Goal: Information Seeking & Learning: Learn about a topic

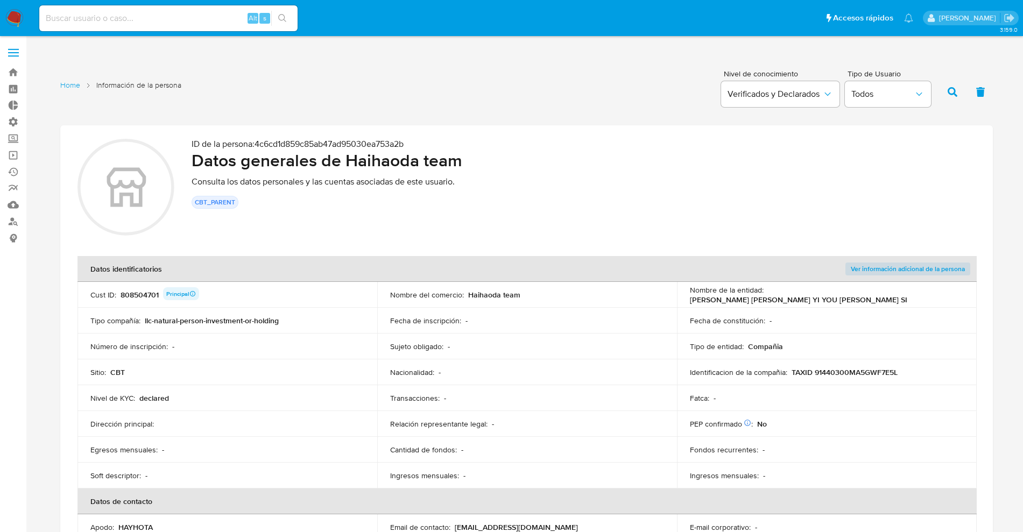
scroll to position [840, 0]
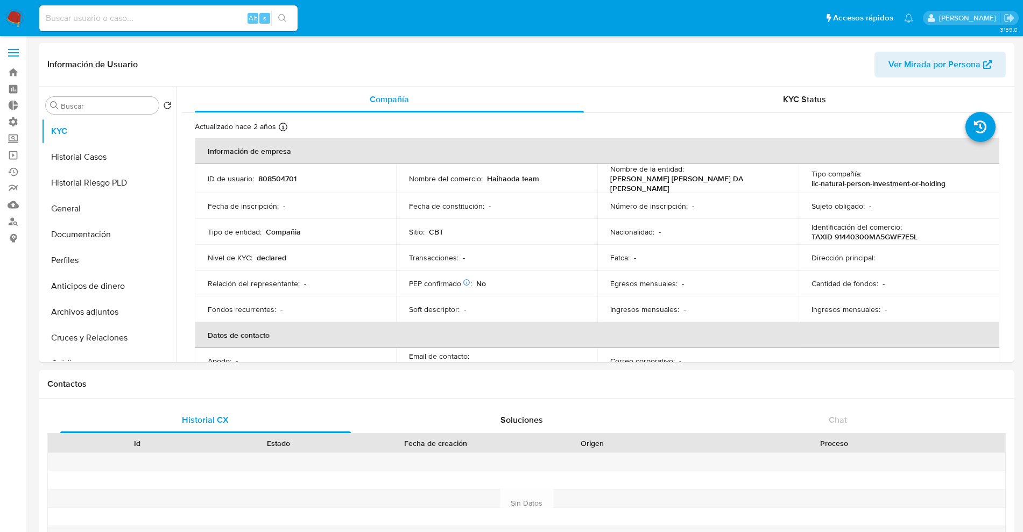
select select "10"
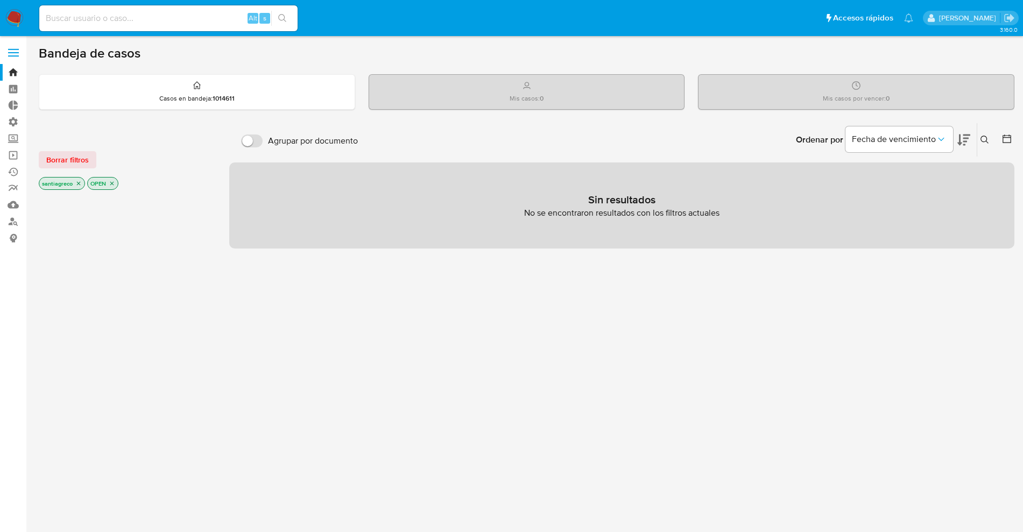
click at [124, 9] on div "Alt s" at bounding box center [168, 18] width 258 height 26
click at [117, 24] on input at bounding box center [168, 18] width 258 height 14
type input "santi greco"
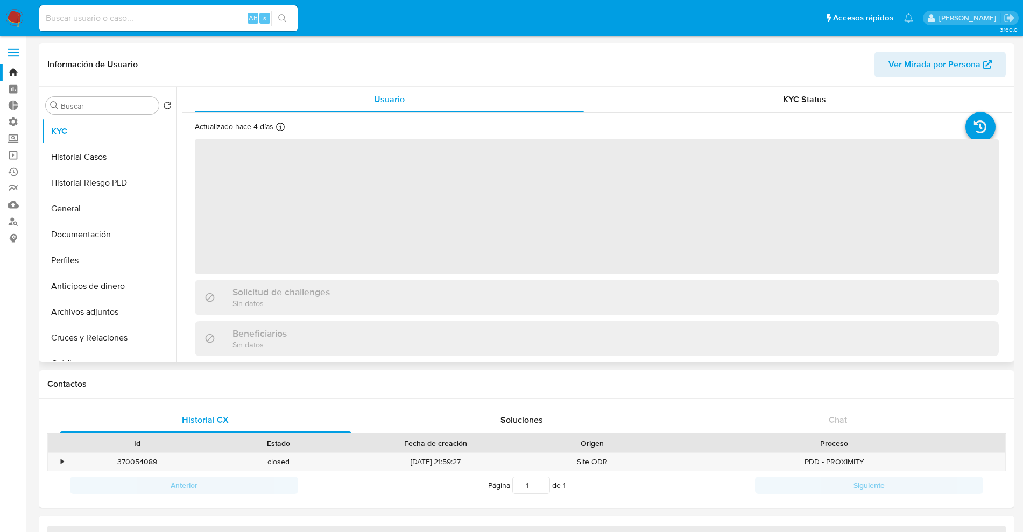
select select "10"
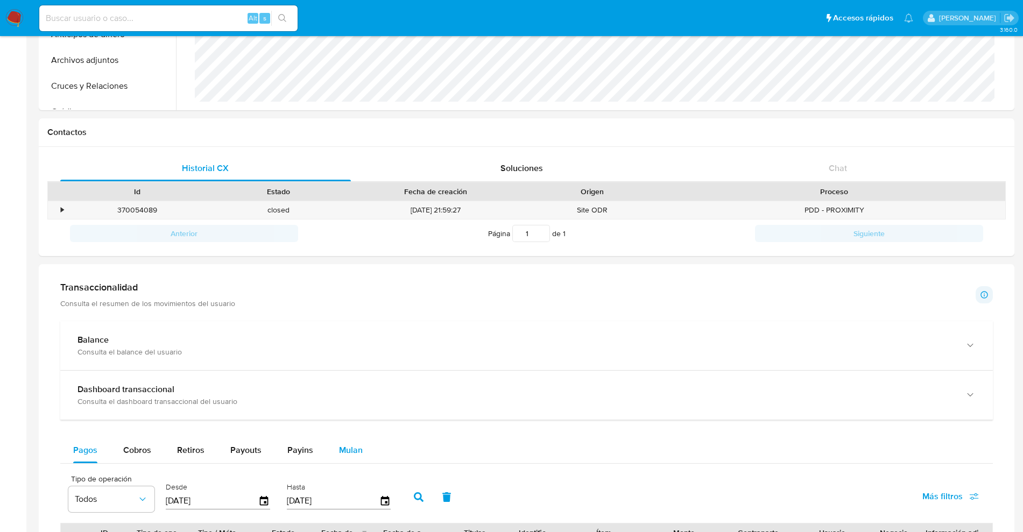
scroll to position [403, 0]
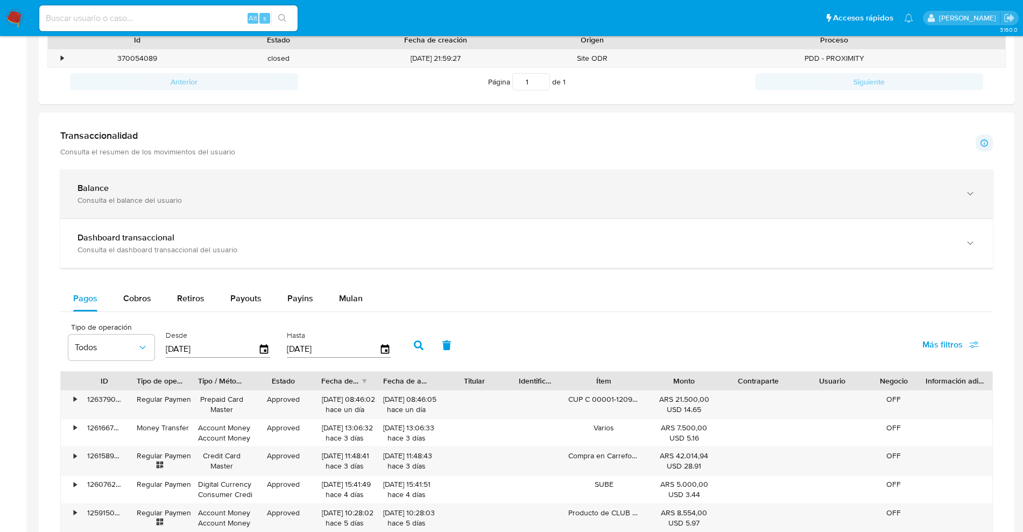
drag, startPoint x: 260, startPoint y: 176, endPoint x: 256, endPoint y: 193, distance: 17.2
click at [257, 186] on div "Balance Consulta el balance del usuario" at bounding box center [526, 193] width 932 height 49
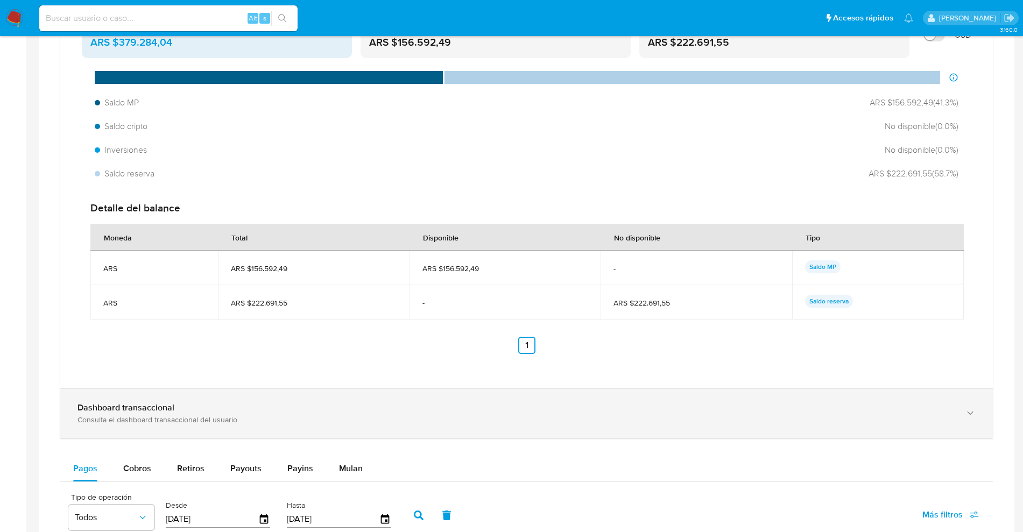
scroll to position [672, 0]
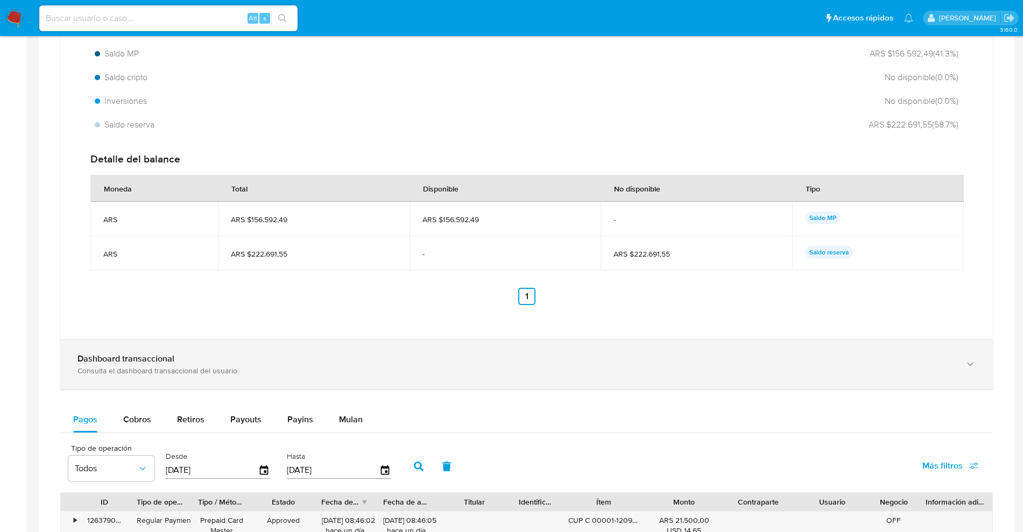
click at [201, 368] on div "Consulta el dashboard transaccional del usuario" at bounding box center [515, 371] width 876 height 10
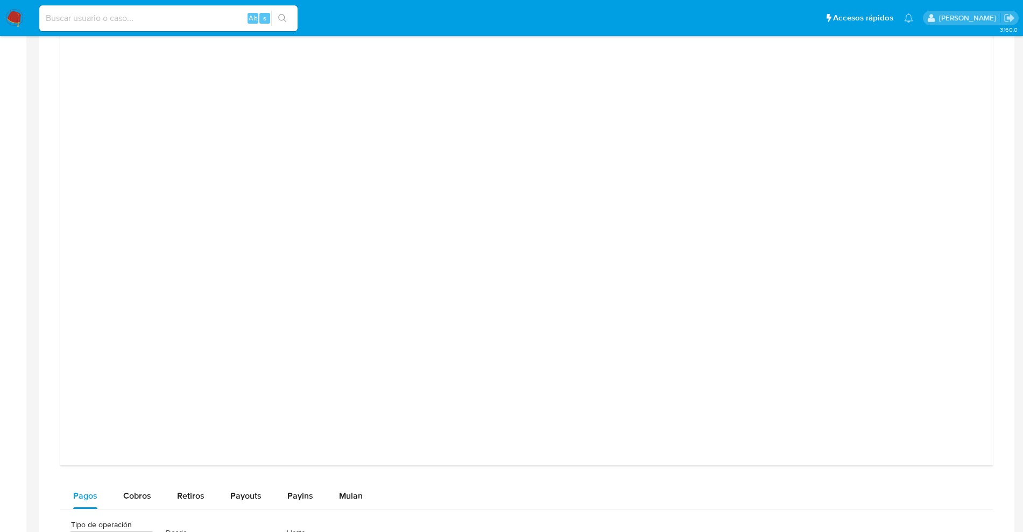
scroll to position [1076, 0]
click at [947, 170] on div at bounding box center [526, 236] width 915 height 484
click at [987, 197] on div at bounding box center [526, 238] width 932 height 506
click at [980, 184] on div at bounding box center [526, 236] width 915 height 484
click at [917, 202] on div at bounding box center [526, 236] width 915 height 484
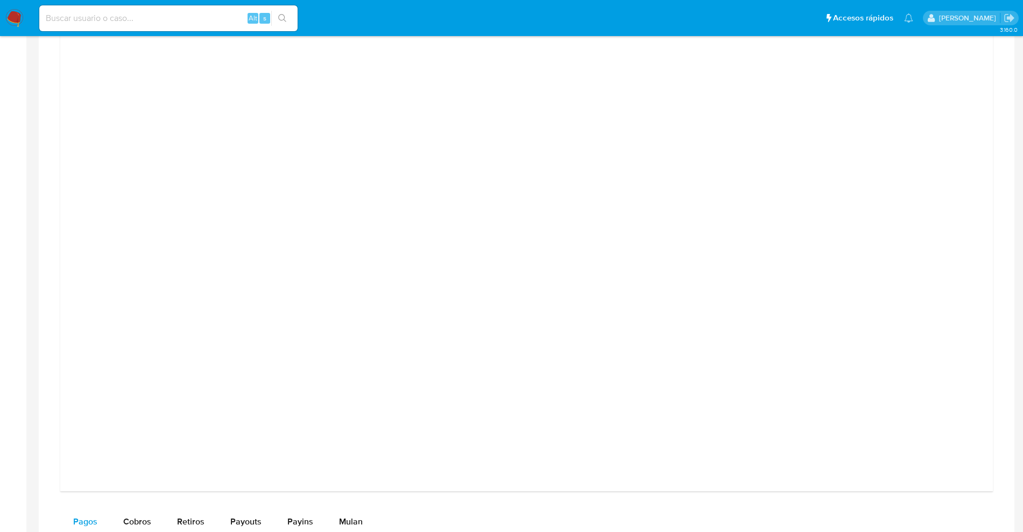
click at [902, 368] on div at bounding box center [526, 236] width 915 height 484
click at [893, 348] on div at bounding box center [526, 236] width 915 height 484
click at [133, 268] on div at bounding box center [526, 236] width 915 height 484
click at [124, 106] on div at bounding box center [526, 236] width 915 height 484
click at [149, 131] on div at bounding box center [526, 236] width 915 height 484
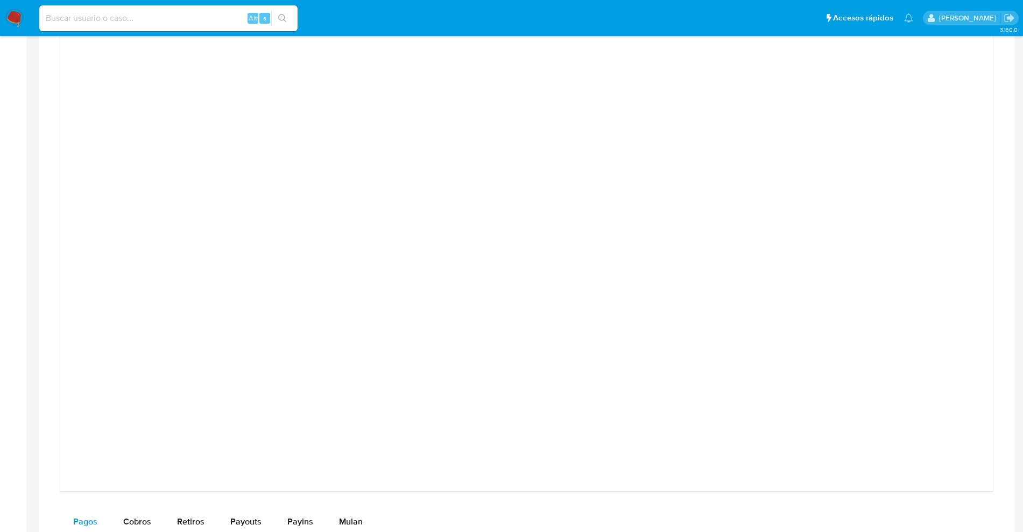
drag, startPoint x: 154, startPoint y: 206, endPoint x: 168, endPoint y: 198, distance: 15.9
click at [151, 206] on div at bounding box center [526, 236] width 915 height 484
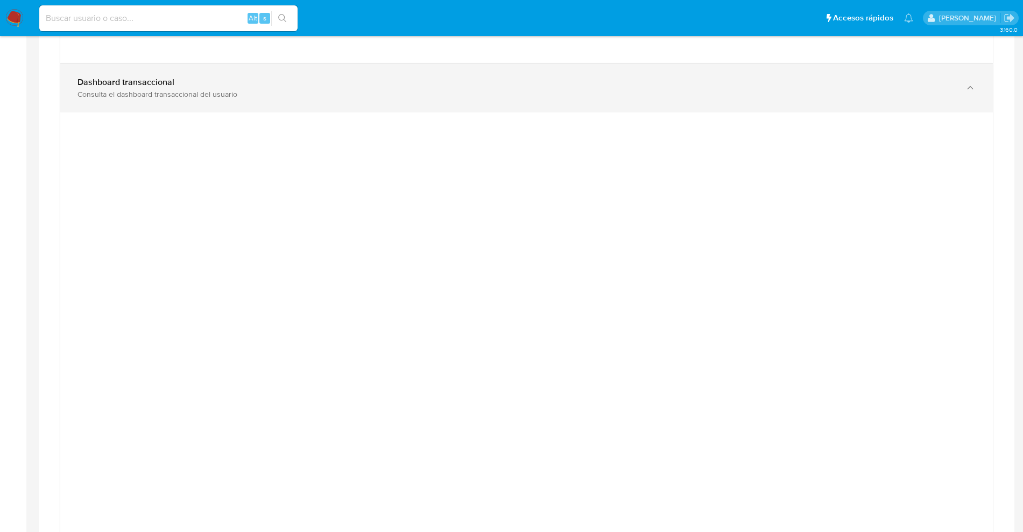
scroll to position [1009, 0]
